Goal: Transaction & Acquisition: Purchase product/service

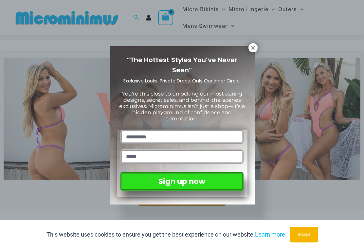
scroll to position [139, 0]
click at [249, 42] on div "“The Hottest Styles You’ve Never Seen” Exclusive Looks. Private Drops. Only Our…" at bounding box center [182, 124] width 364 height 249
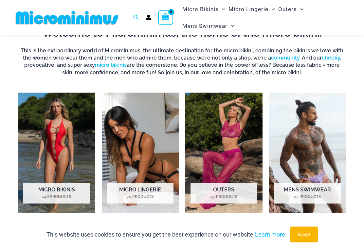
scroll to position [353, 0]
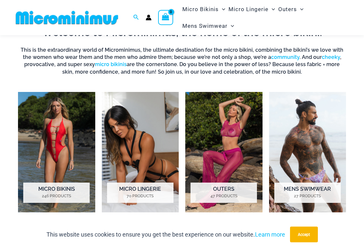
click at [131, 191] on h2 "Micro Lingerie 70 Products" at bounding box center [140, 193] width 66 height 20
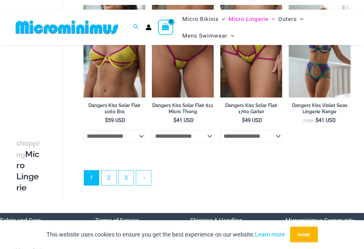
scroll to position [1239, 0]
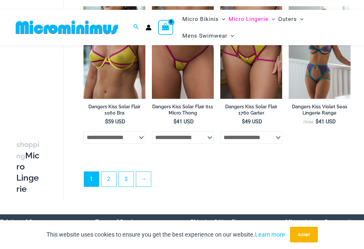
click at [143, 172] on link "→" at bounding box center [143, 179] width 15 height 15
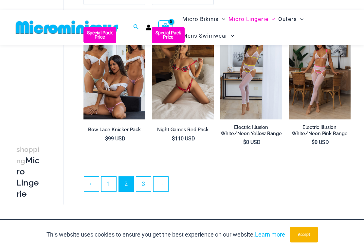
scroll to position [1158, 0]
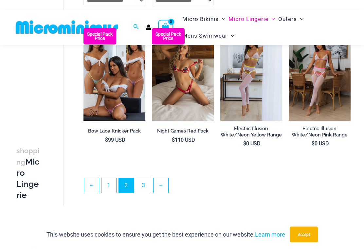
click at [164, 185] on link "→" at bounding box center [160, 185] width 15 height 15
